Goal: Task Accomplishment & Management: Use online tool/utility

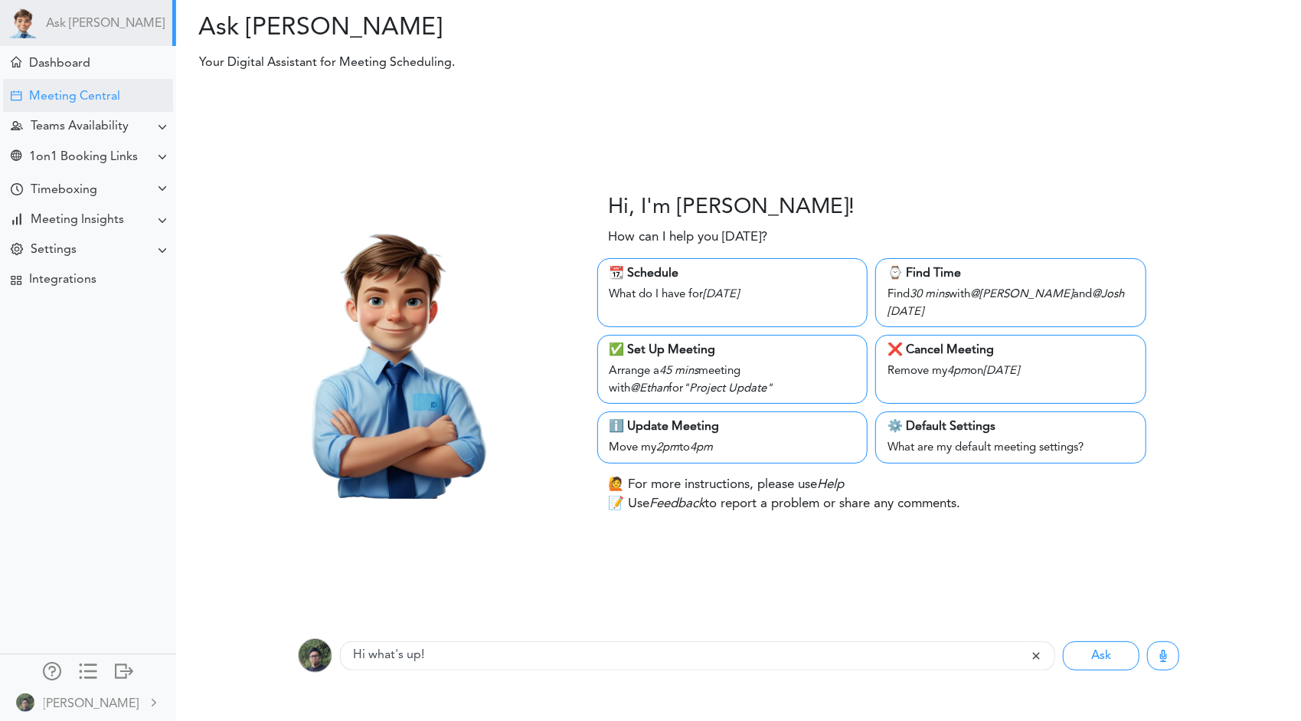
click at [74, 95] on div "Meeting Central" at bounding box center [74, 97] width 91 height 15
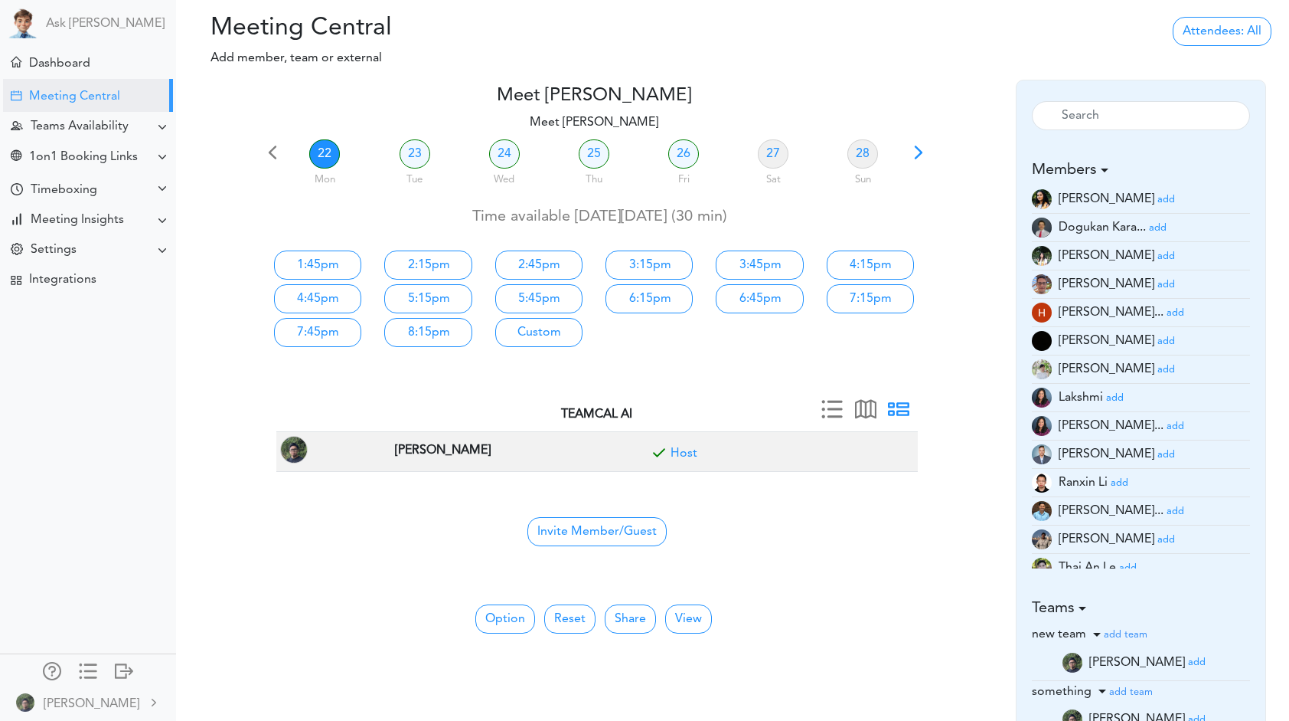
click at [1158, 458] on small "add" at bounding box center [1167, 454] width 18 height 10
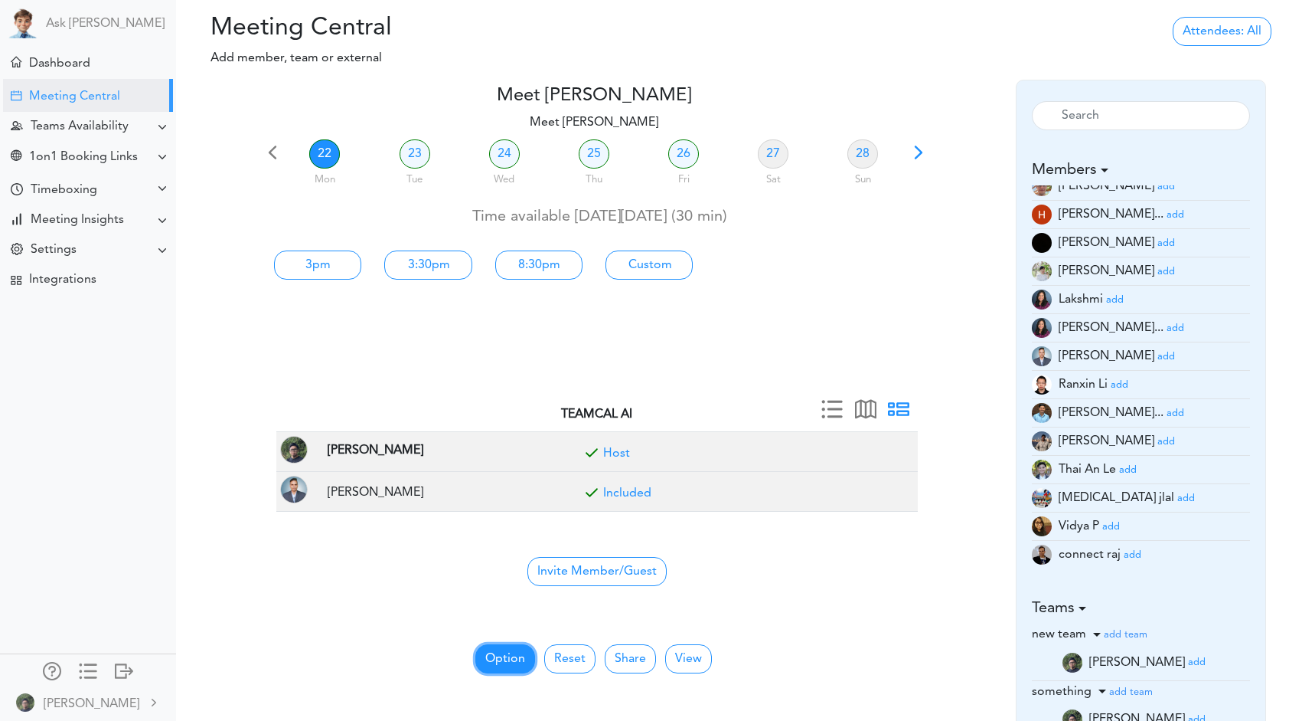
click at [510, 657] on button "Option" at bounding box center [506, 658] width 60 height 29
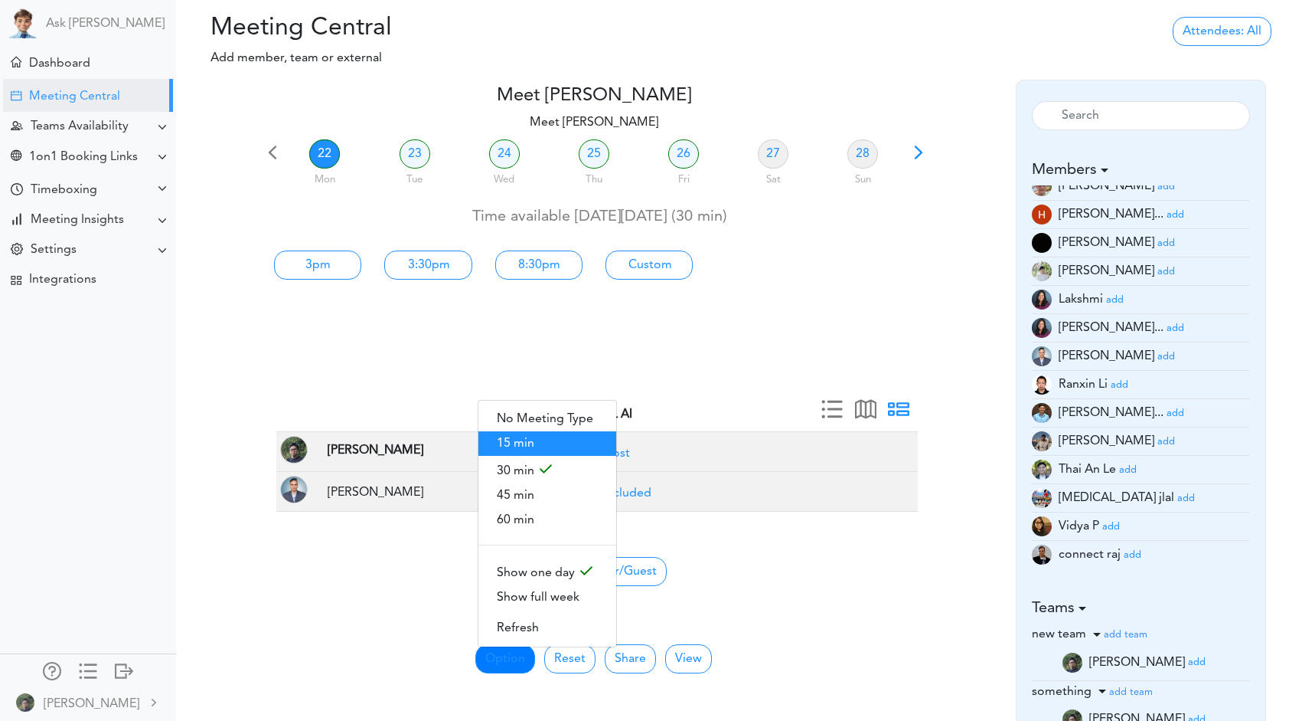
click at [553, 442] on span "15 min" at bounding box center [548, 443] width 138 height 25
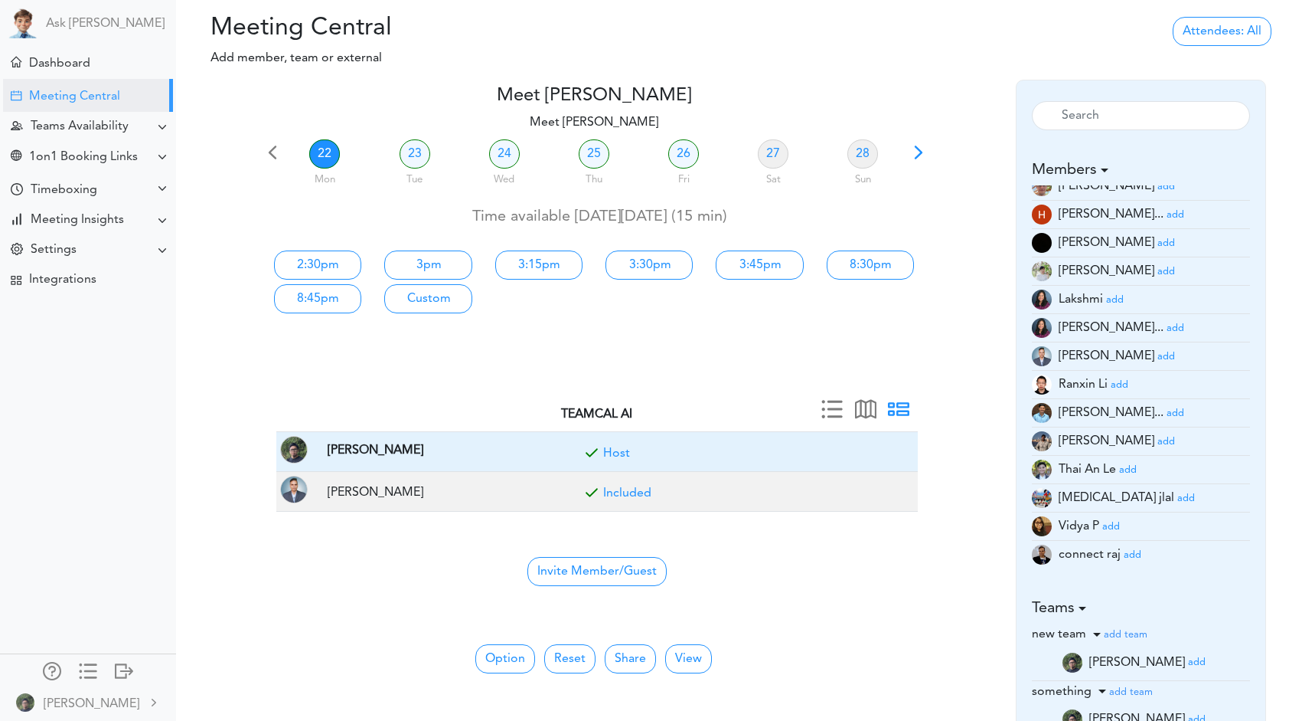
click at [618, 452] on link "Host" at bounding box center [616, 453] width 27 height 12
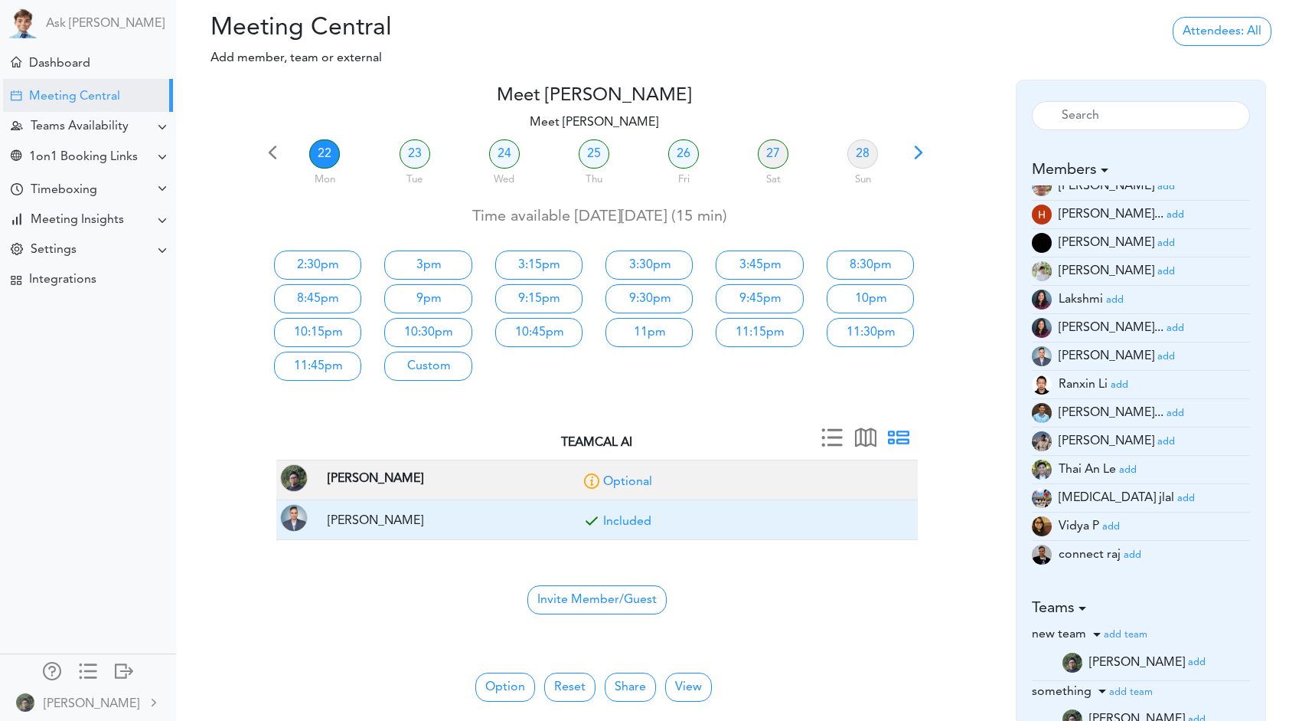
click at [622, 480] on link "Optional" at bounding box center [627, 482] width 49 height 12
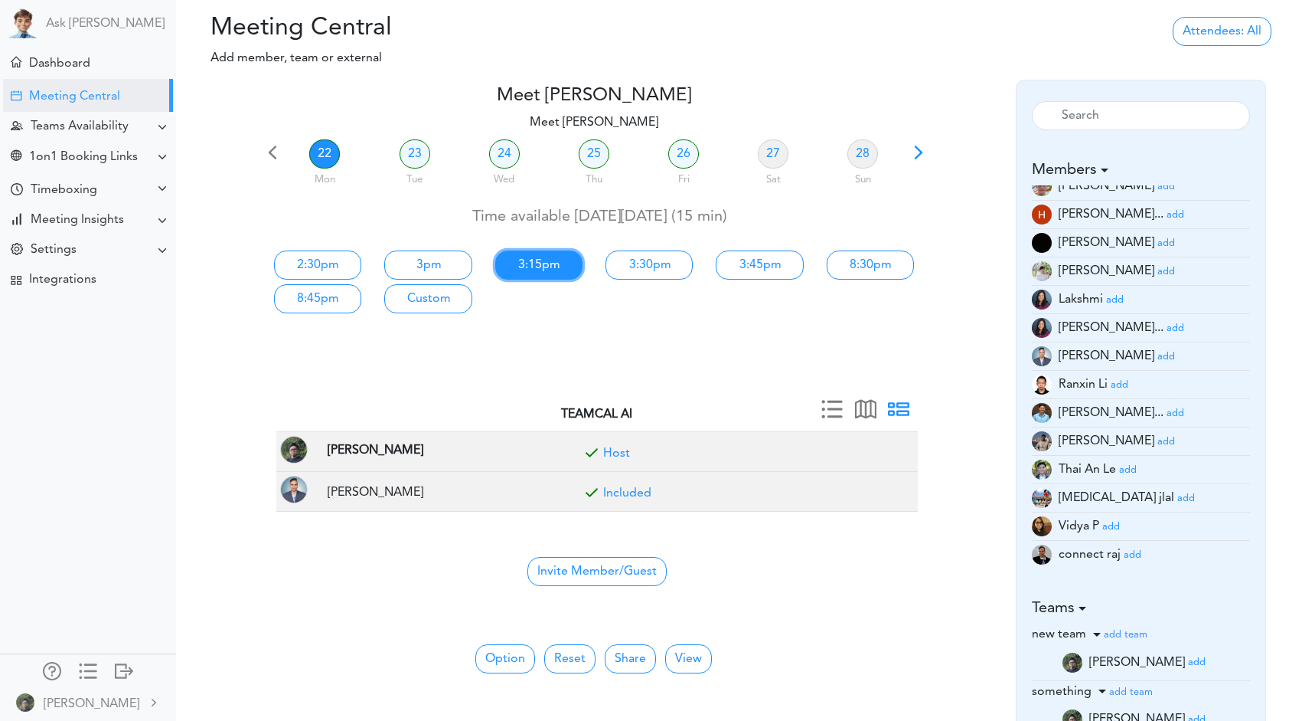
click at [544, 266] on link "3:15pm" at bounding box center [538, 264] width 87 height 29
type input "Meet Lanhui Chen"
type input "https://us05web.zoom.us/j/6464372548?pwd=ca8Z2vM5h6vYEHJWy2vvWjgbJXqC1p.1"
type input "2025-09-22T15:15"
type input "2025-09-22T15:30"
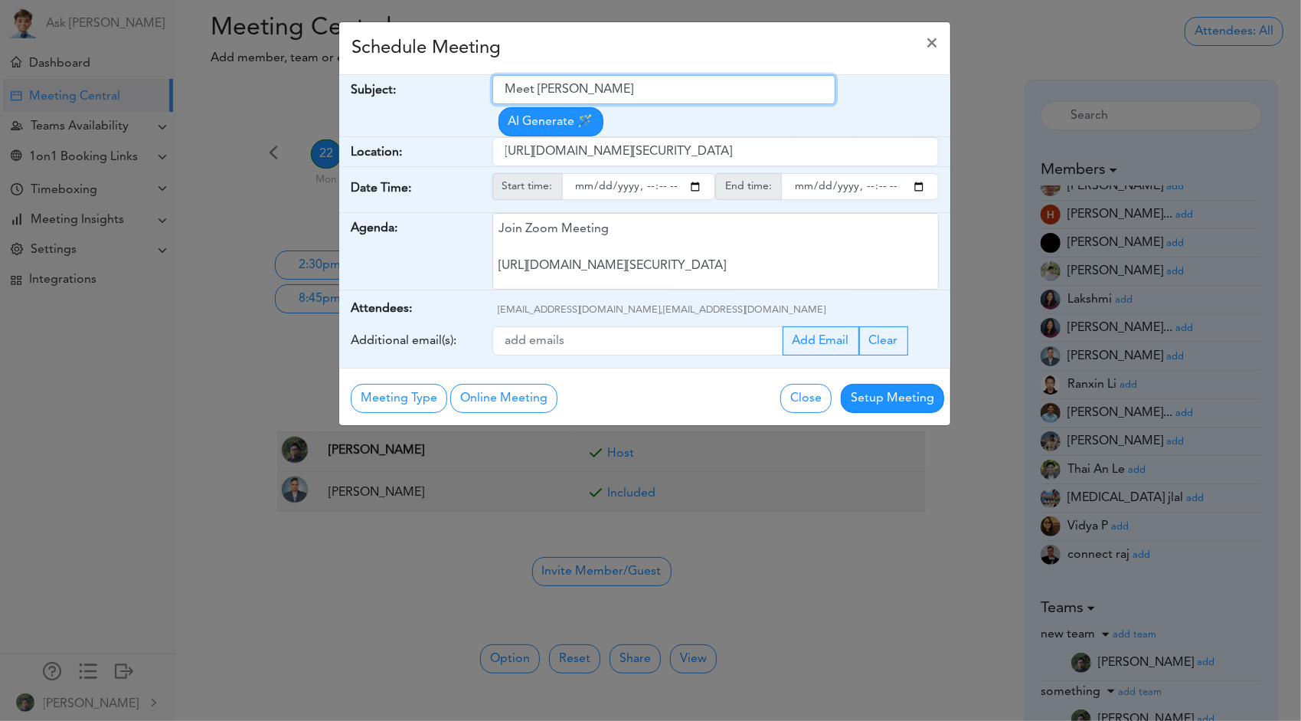
drag, startPoint x: 446, startPoint y: 74, endPoint x: 385, endPoint y: 75, distance: 60.5
click at [375, 69] on div "Schedule Meeting × Your Name: (required) Lanhui Lanhui Email: (required) lanhui…" at bounding box center [644, 223] width 613 height 404
type input "90 days sync"
click at [873, 74] on div "Schedule Meeting ×" at bounding box center [644, 48] width 611 height 53
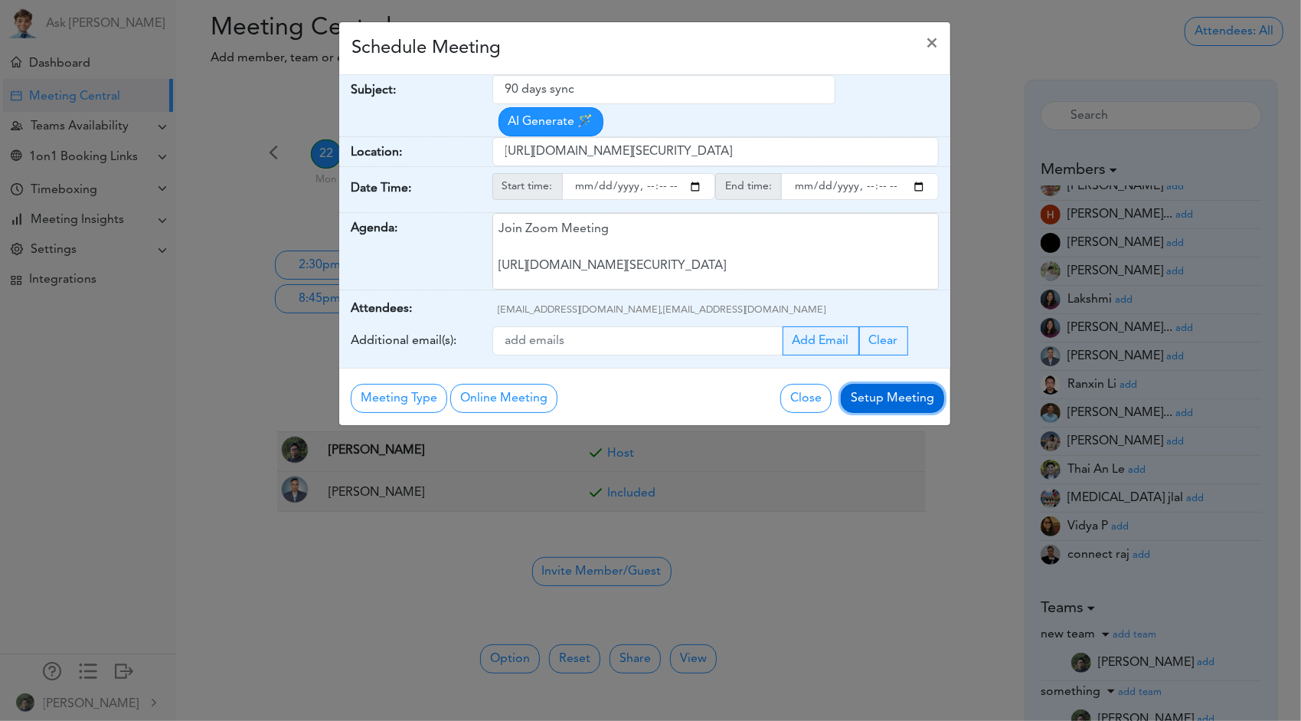
click at [881, 397] on button "Setup Meeting" at bounding box center [892, 398] width 103 height 29
